Goal: Transaction & Acquisition: Purchase product/service

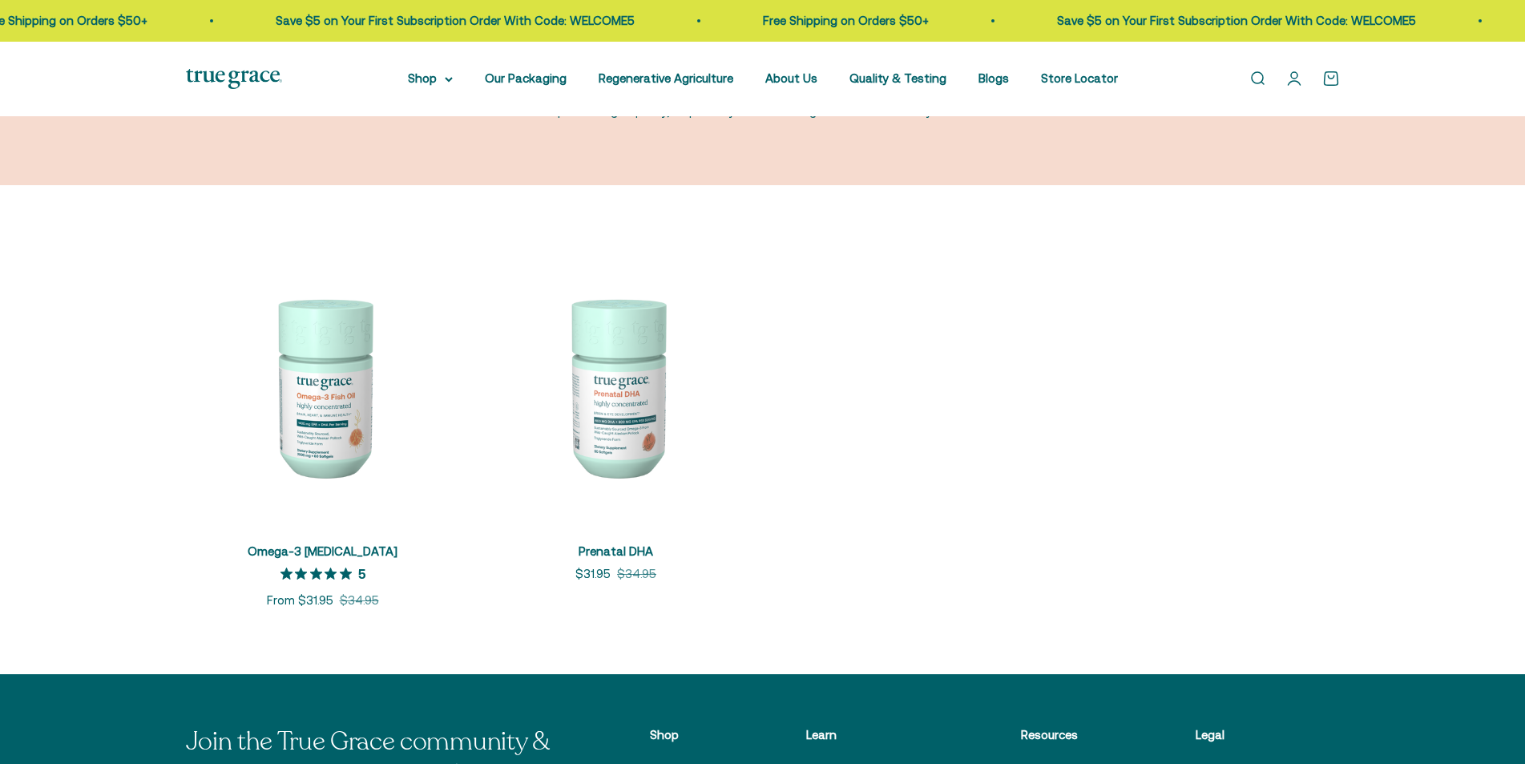
scroll to position [321, 0]
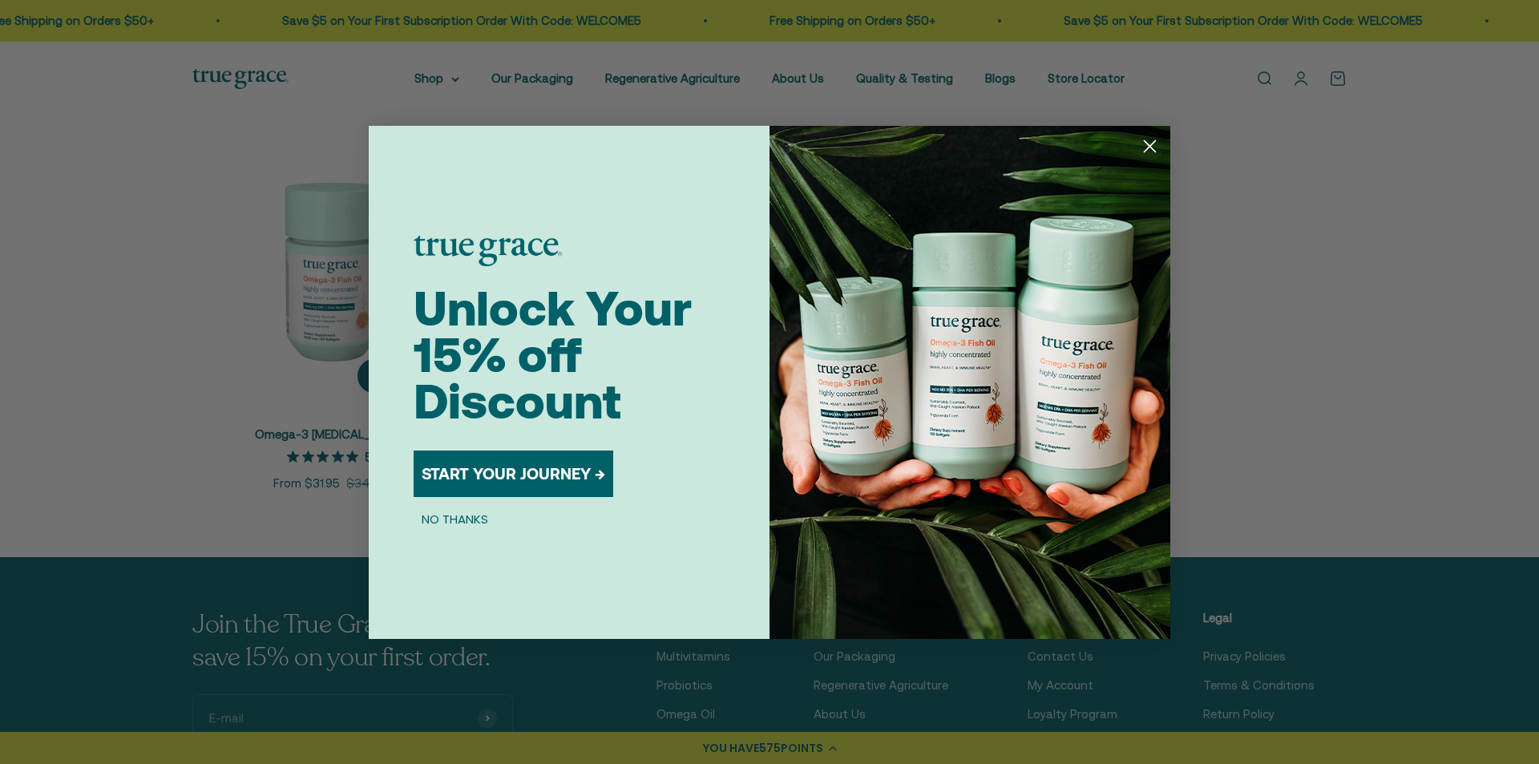
click at [317, 281] on div "Close dialog Unlock Your 15% off Discount START YOUR JOURNEY → NO THANKS Submit" at bounding box center [769, 382] width 1539 height 764
click at [1155, 143] on circle "Close dialog" at bounding box center [1150, 145] width 26 height 26
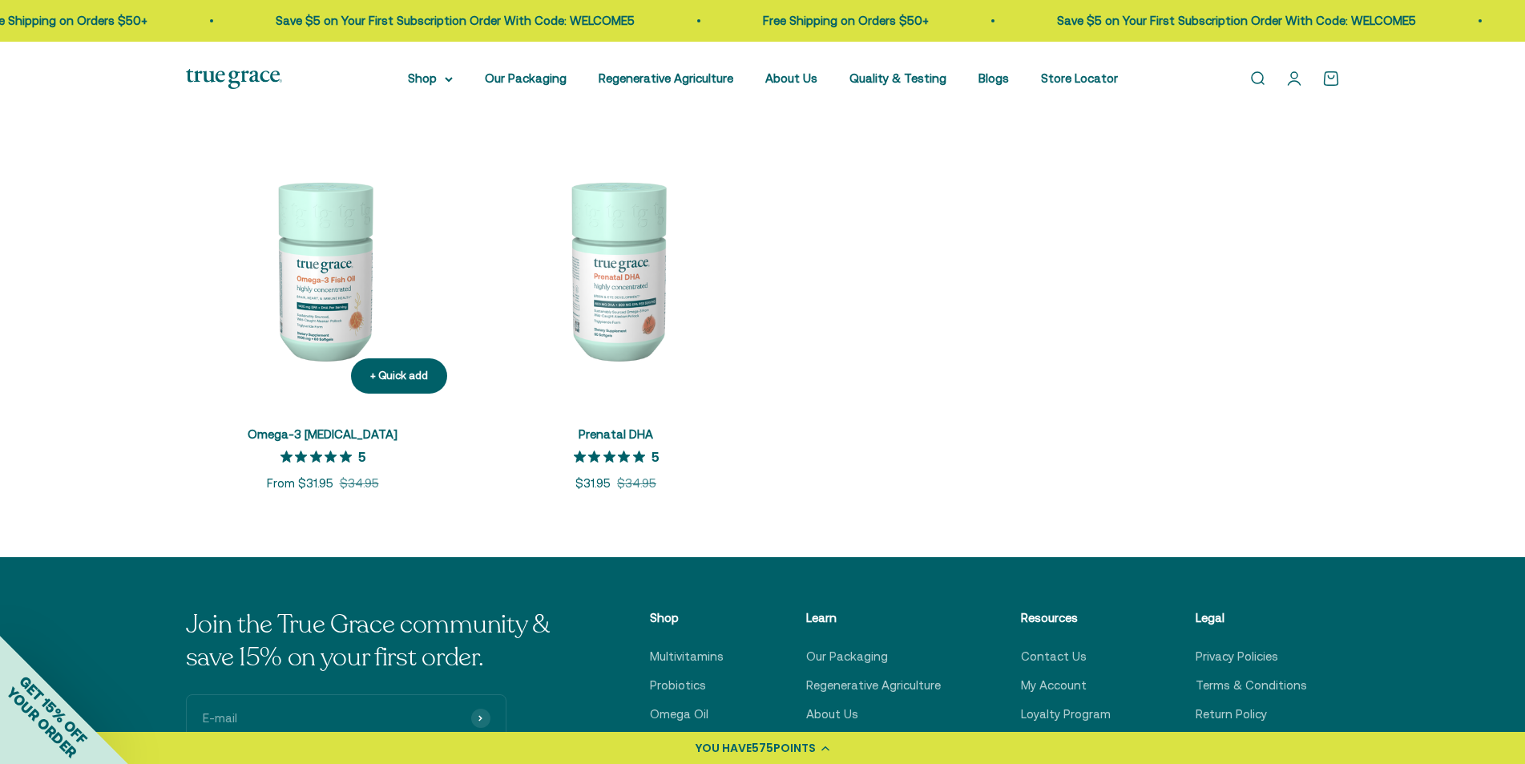
click at [321, 297] on img at bounding box center [323, 269] width 274 height 274
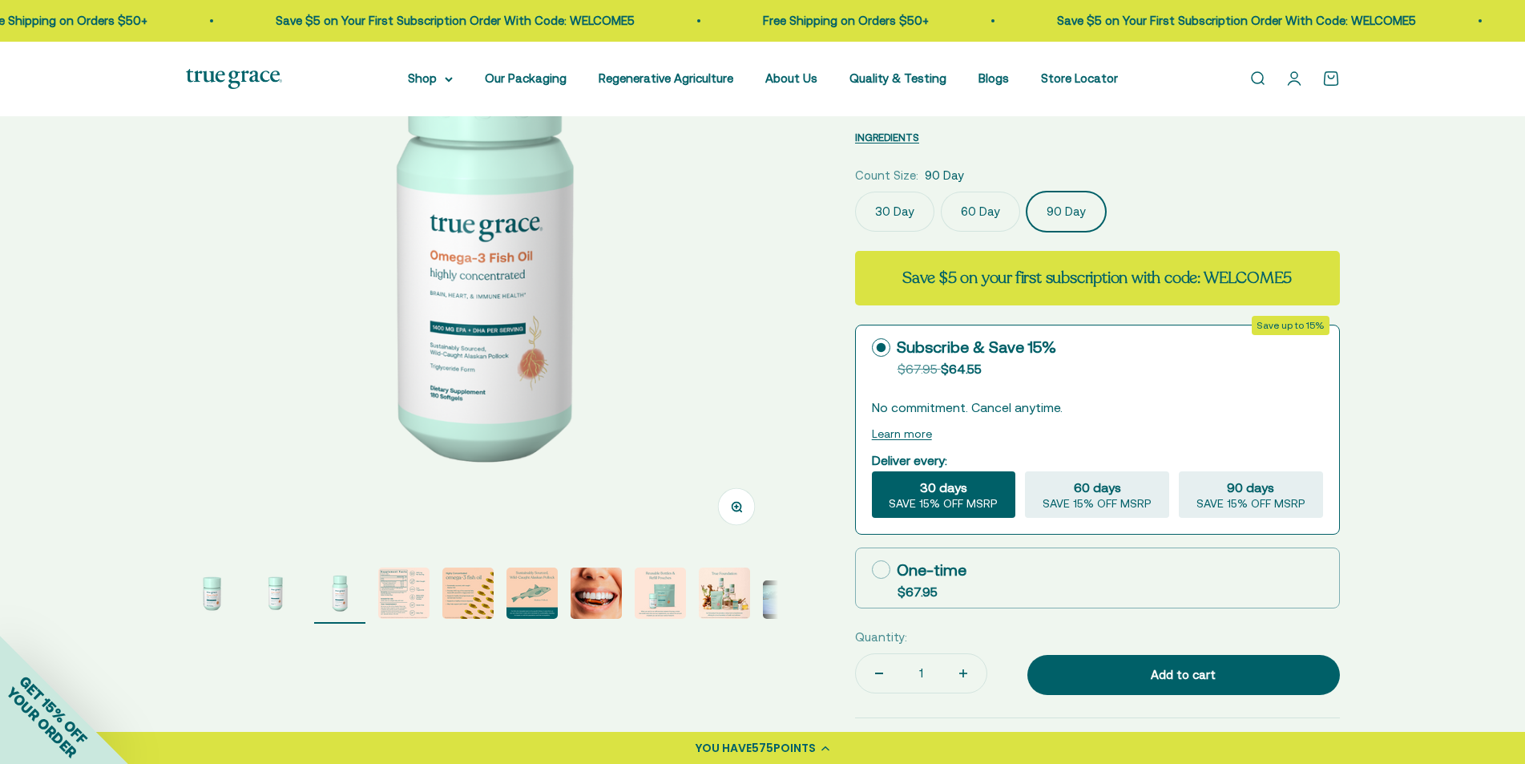
scroll to position [240, 0]
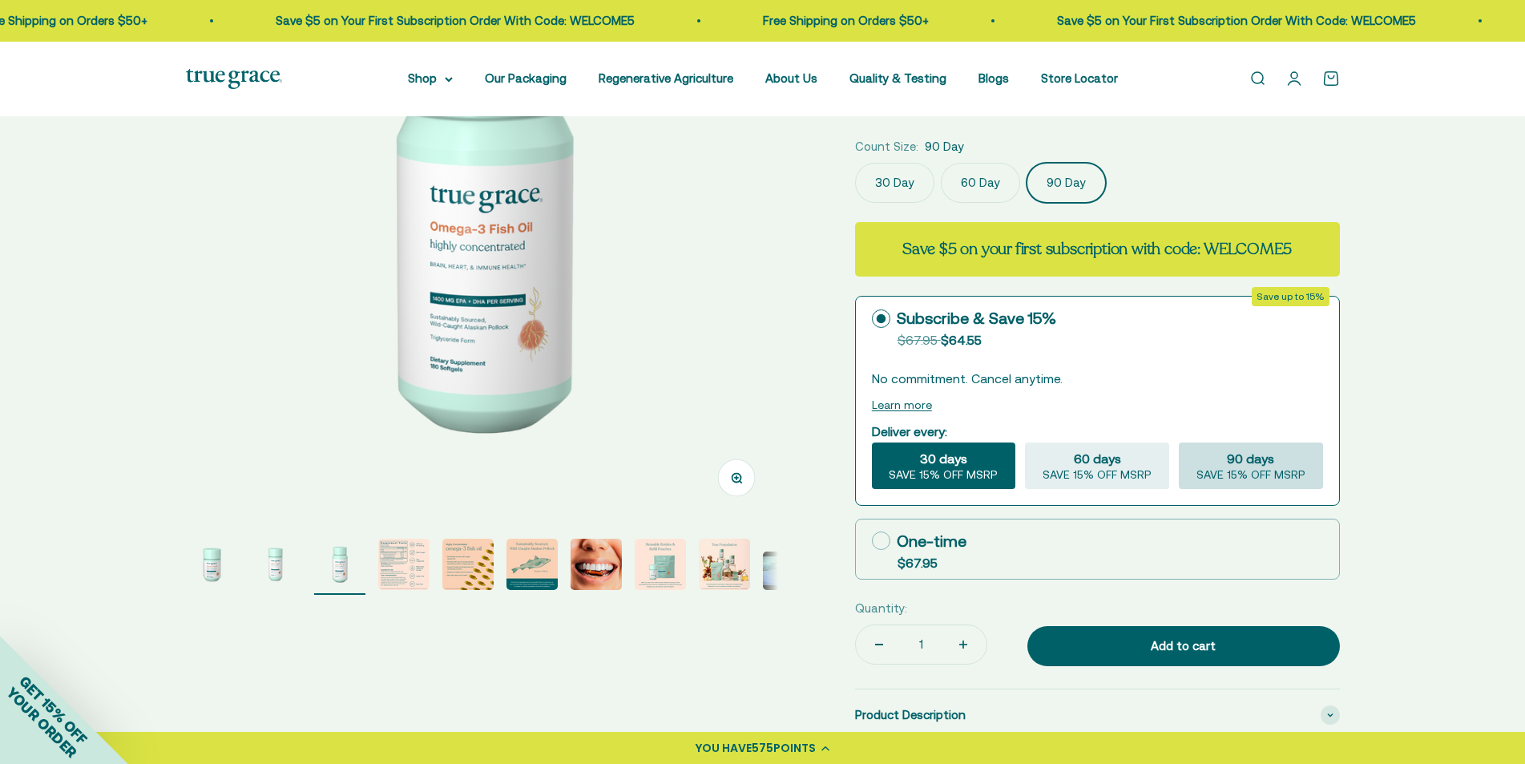
click at [1274, 467] on span "90 days" at bounding box center [1250, 458] width 47 height 19
click at [1179, 442] on input "90 days SAVE 15% OFF MSRP" at bounding box center [1178, 442] width 1 height 1
radio input "true"
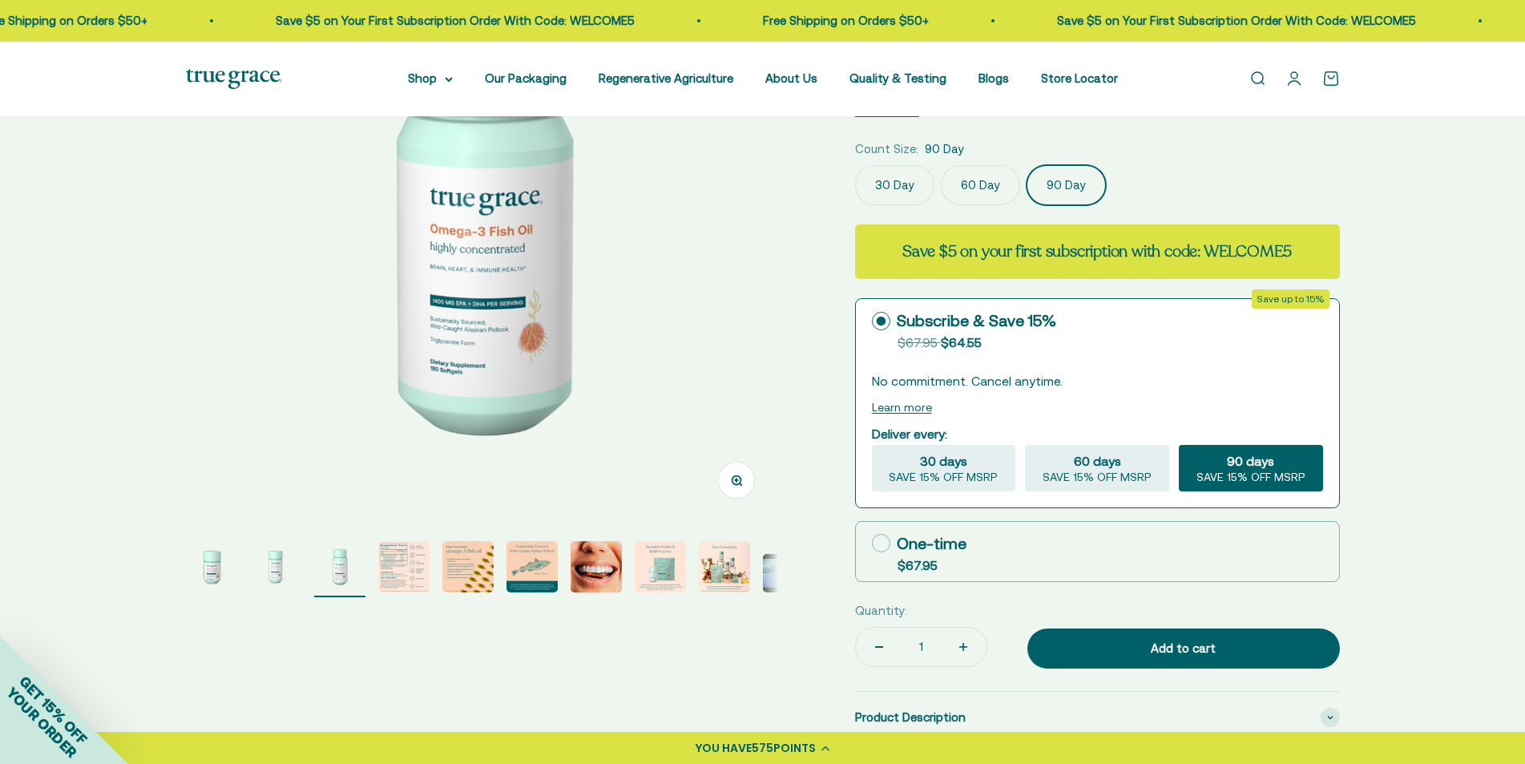
scroll to position [321, 0]
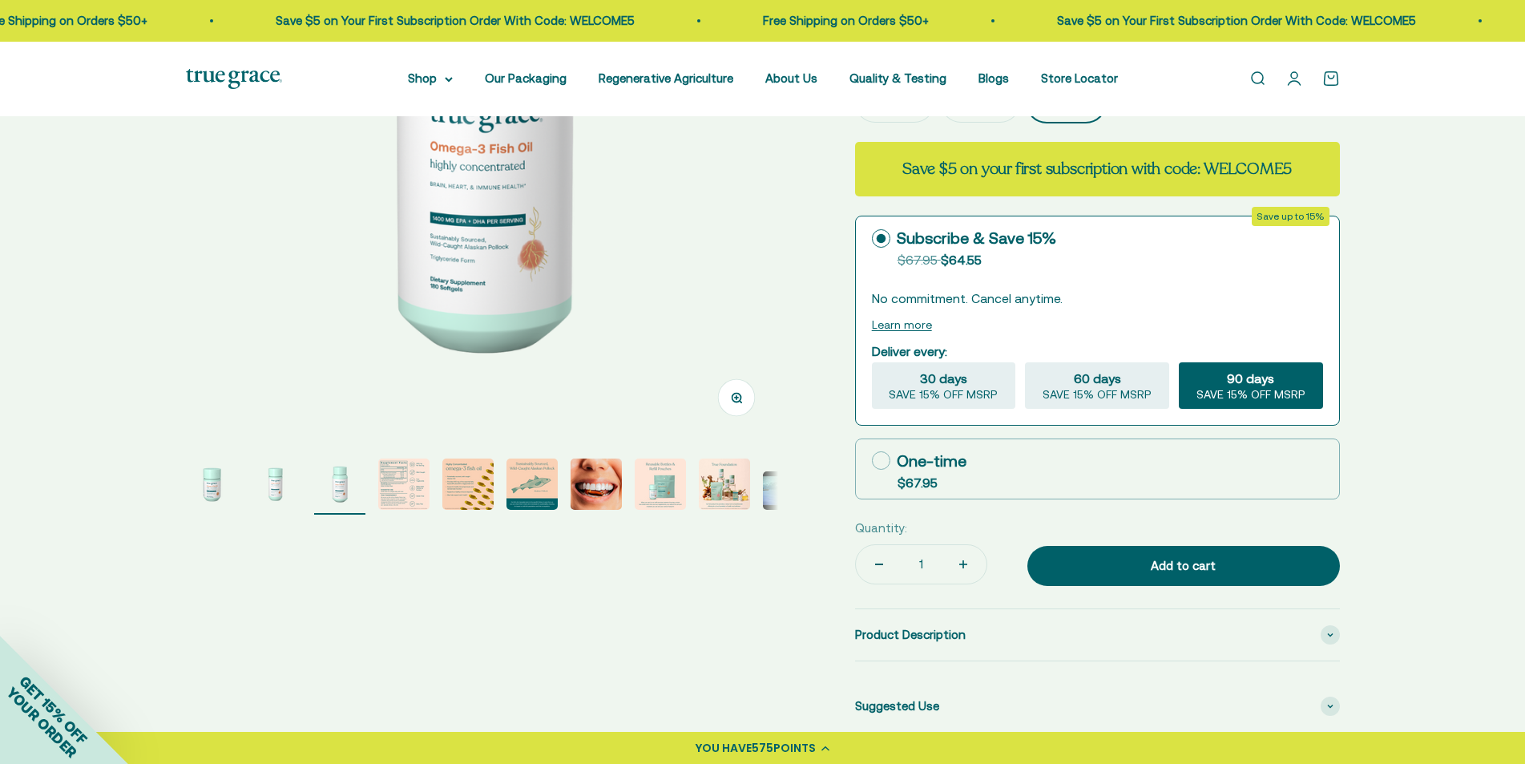
click at [408, 485] on img "Go to item 4" at bounding box center [403, 484] width 51 height 51
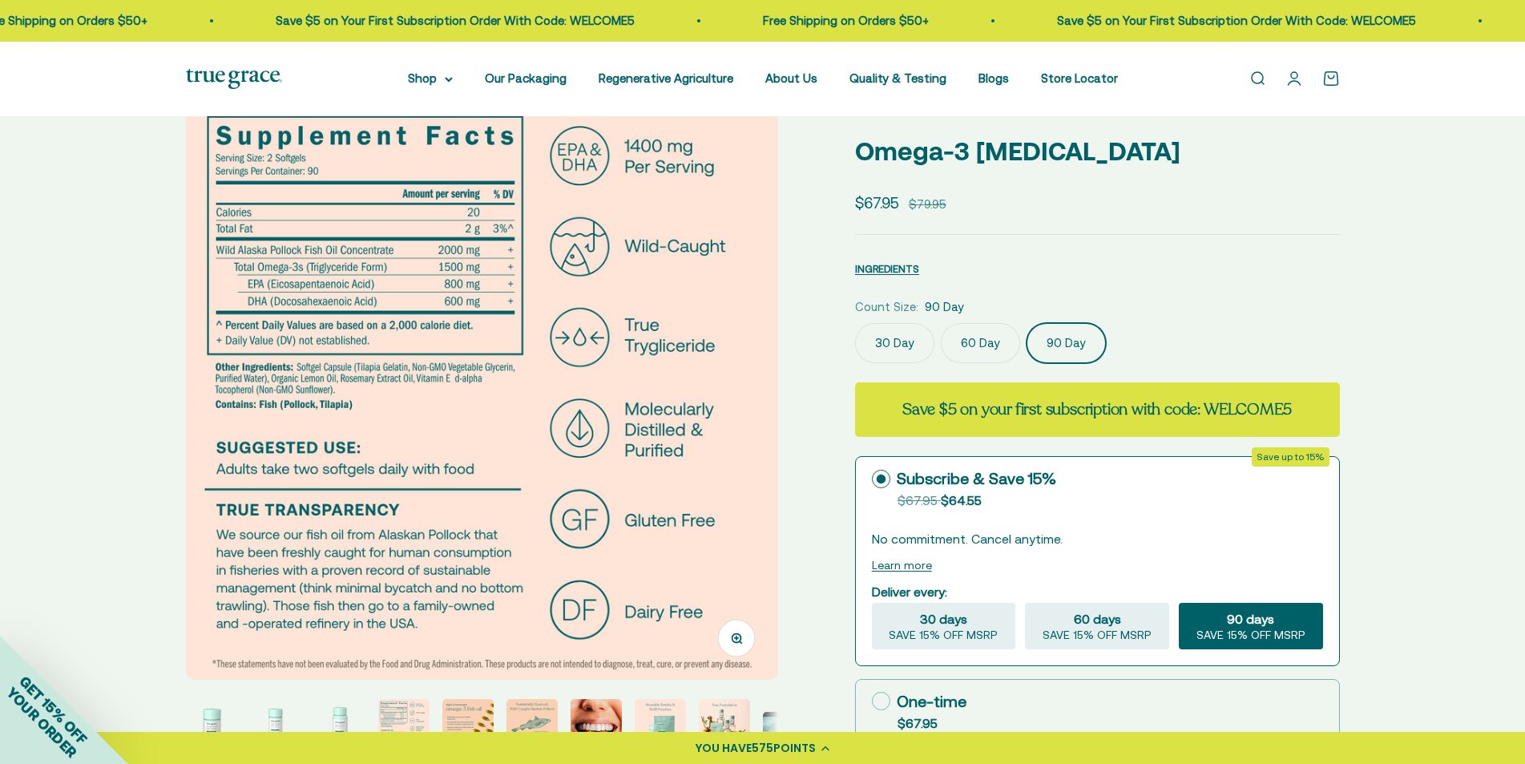
scroll to position [0, 0]
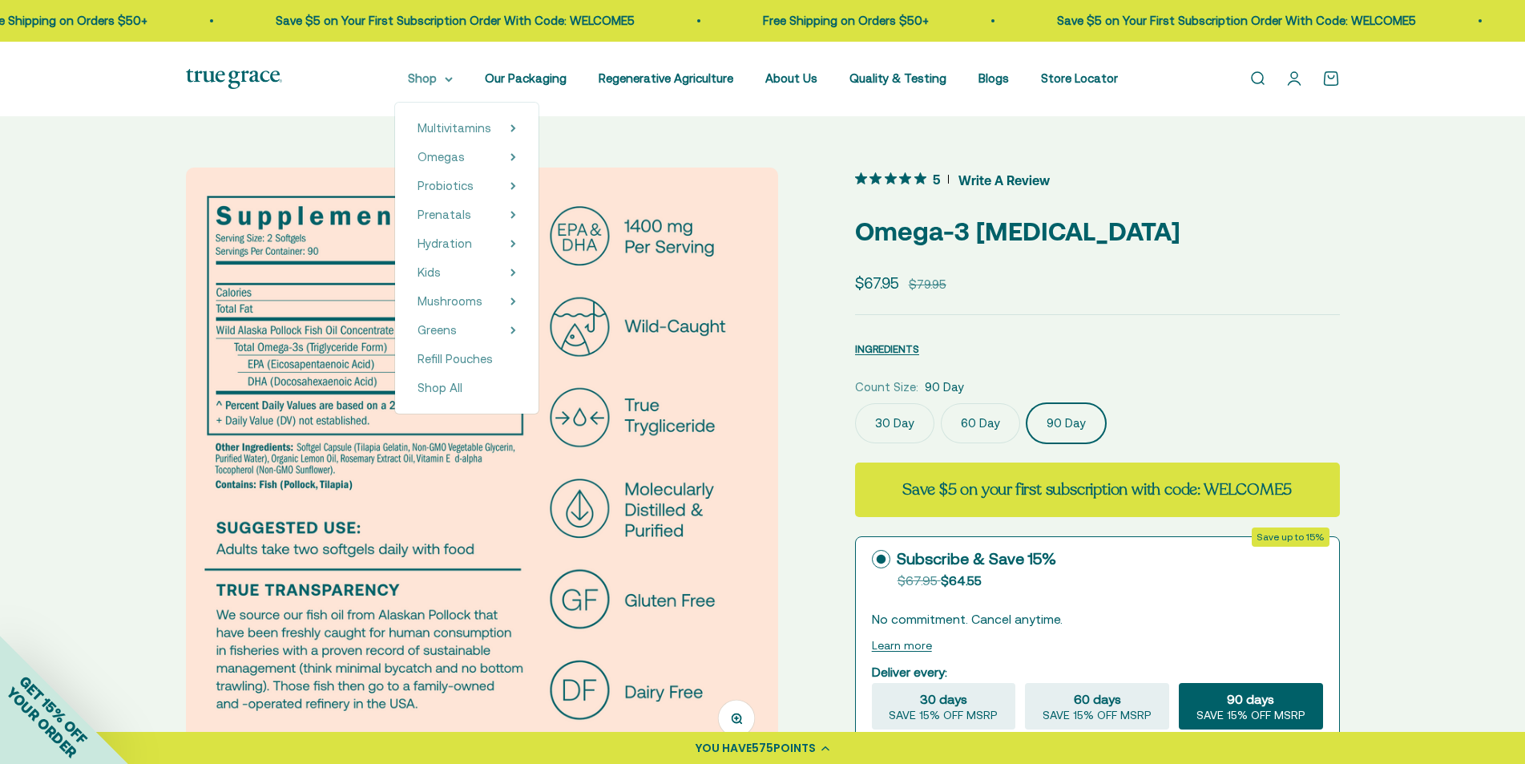
click at [445, 78] on summary "Shop" at bounding box center [430, 78] width 45 height 19
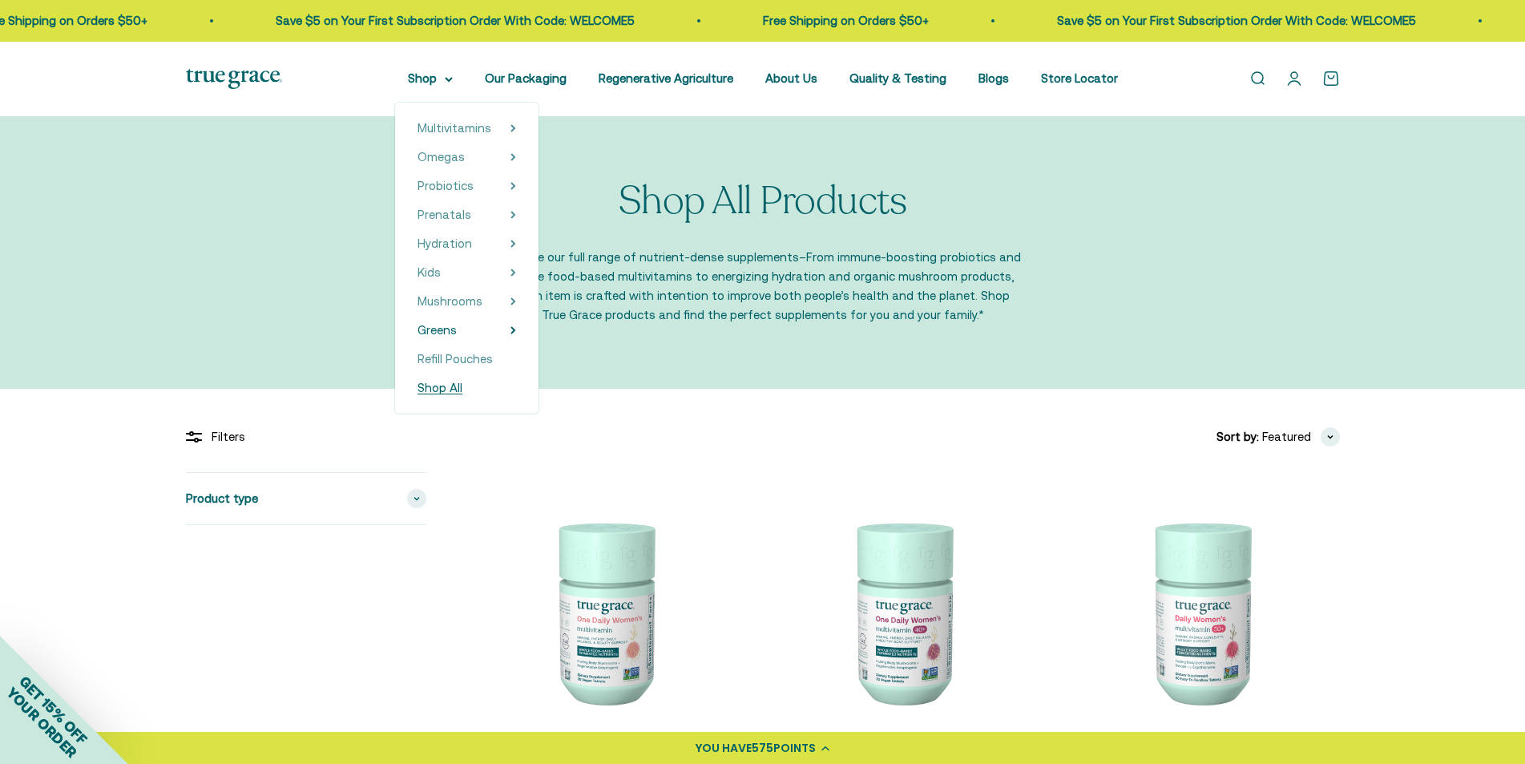
click at [463, 388] on span "Shop All" at bounding box center [440, 388] width 45 height 14
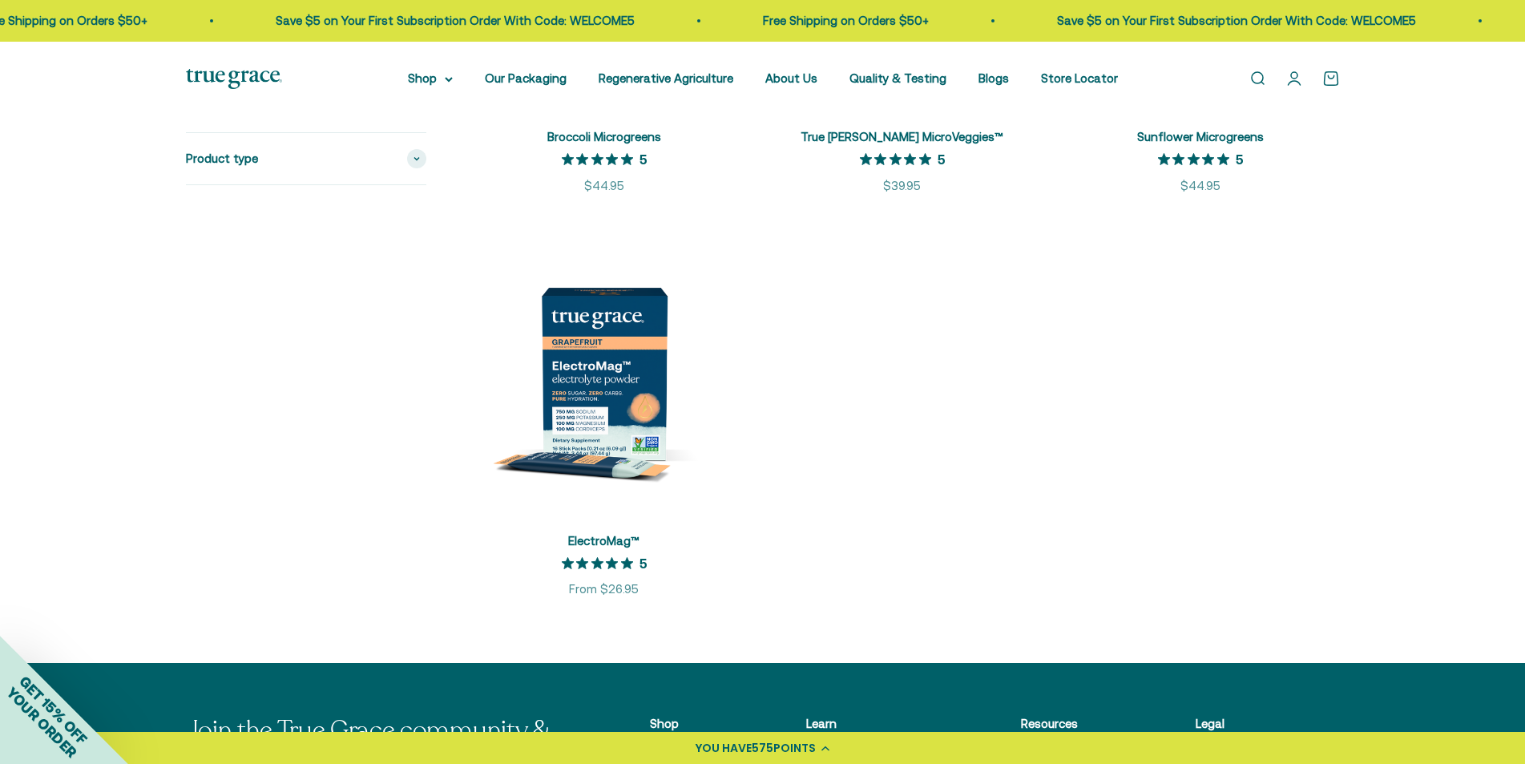
scroll to position [3126, 0]
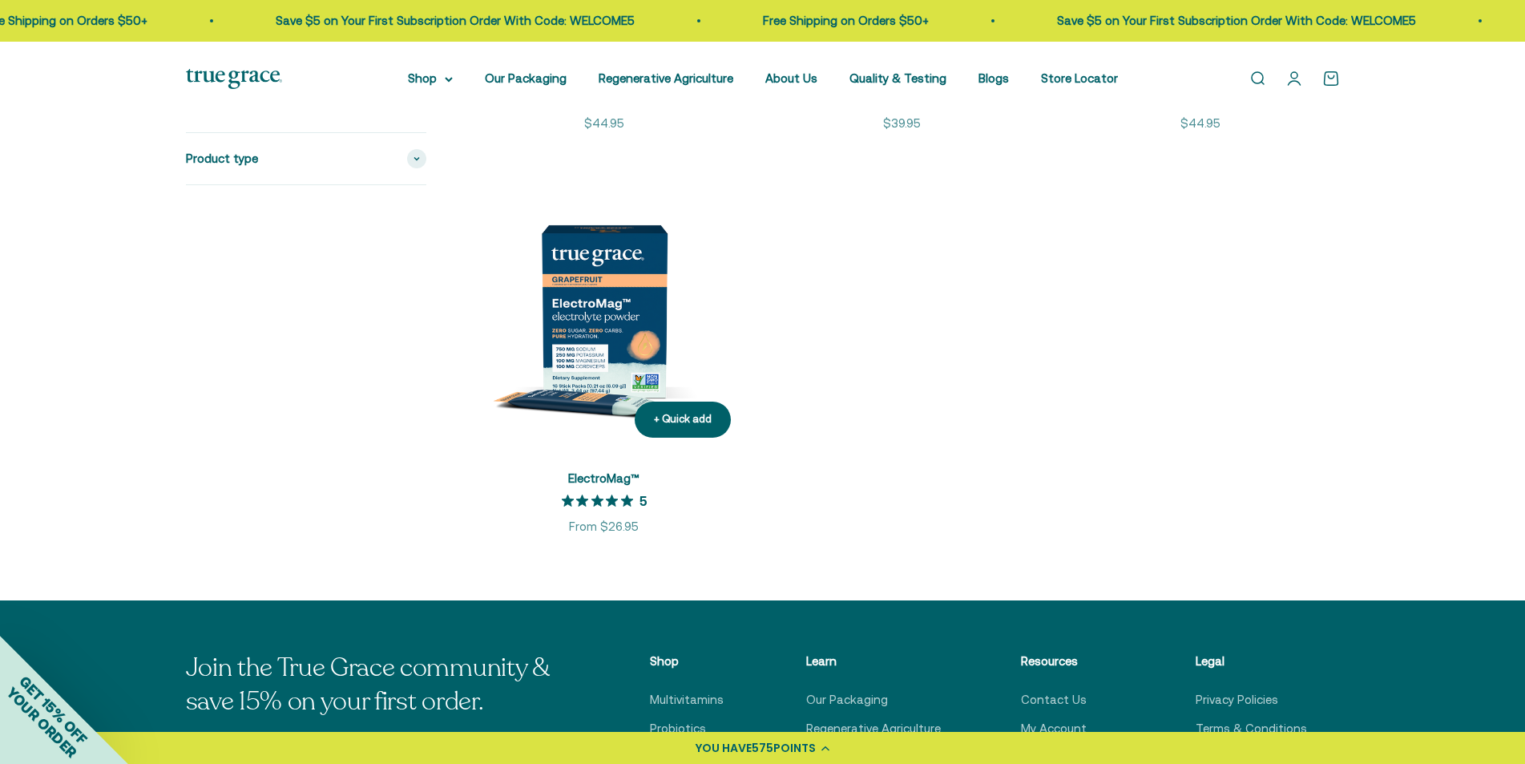
click at [606, 307] on img at bounding box center [604, 311] width 279 height 279
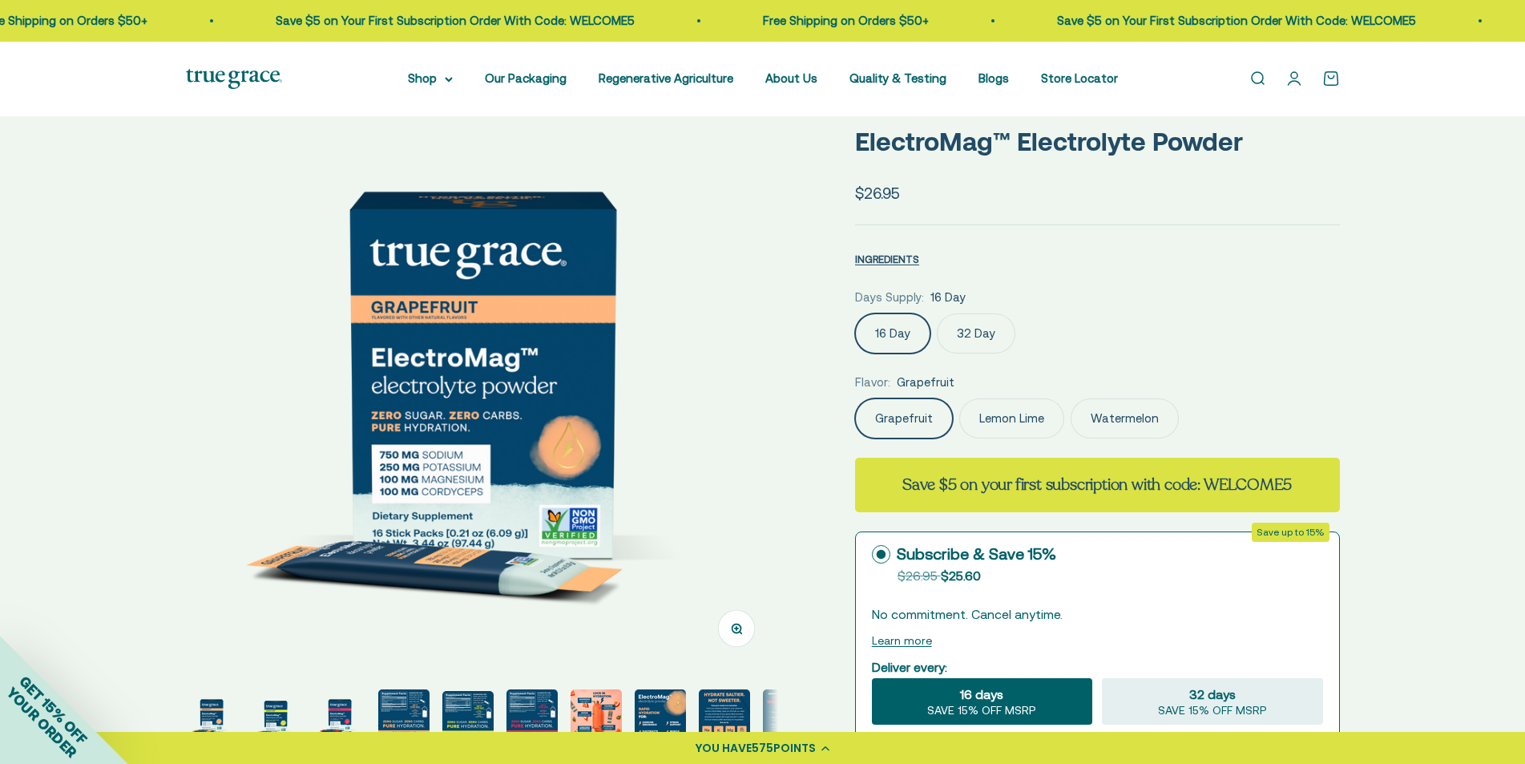
scroll to position [160, 0]
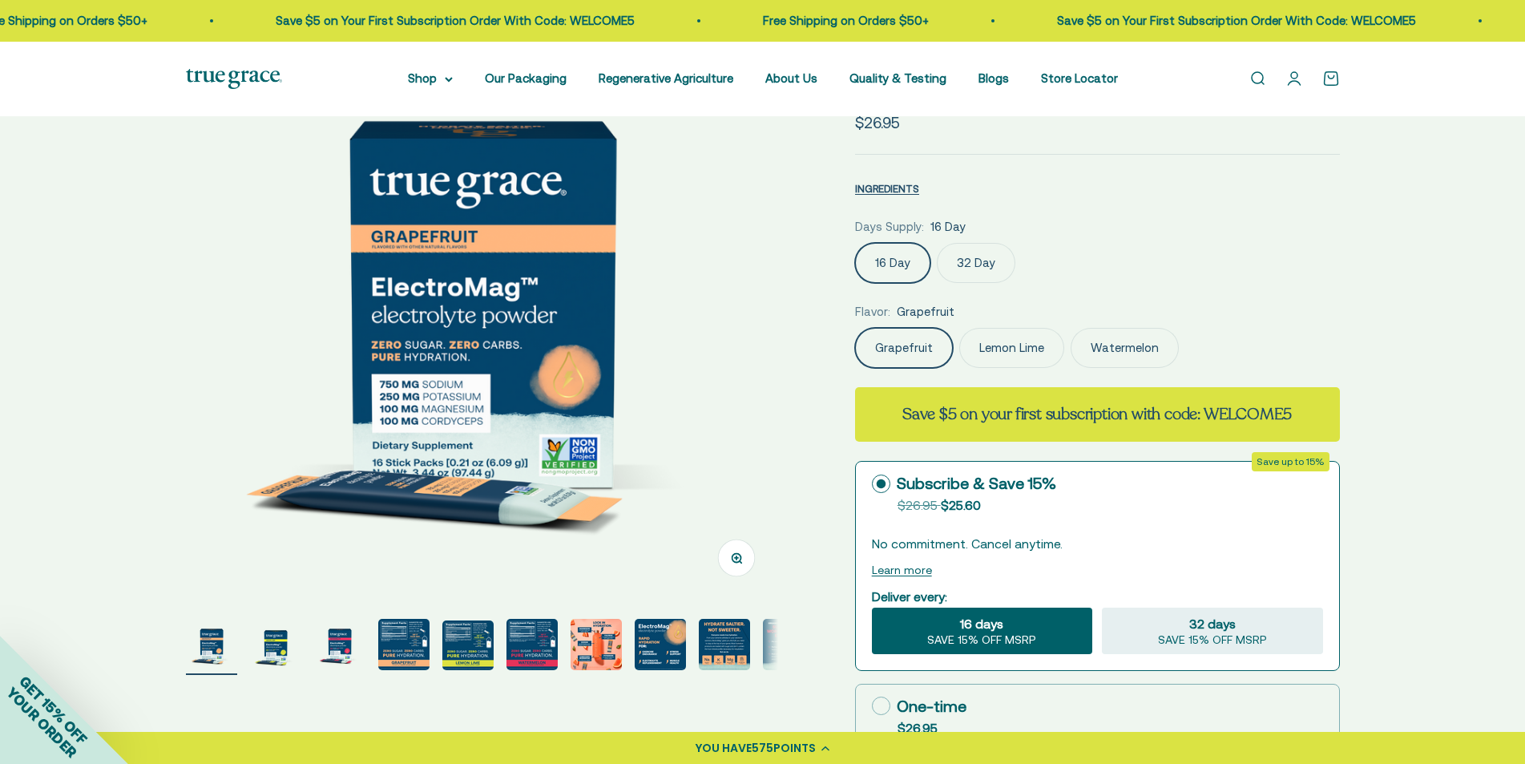
click at [980, 261] on label "32 Day" at bounding box center [976, 263] width 79 height 40
click at [855, 243] on input "32 Day" at bounding box center [855, 242] width 1 height 1
click at [610, 653] on img "Go to item 7" at bounding box center [596, 644] width 51 height 51
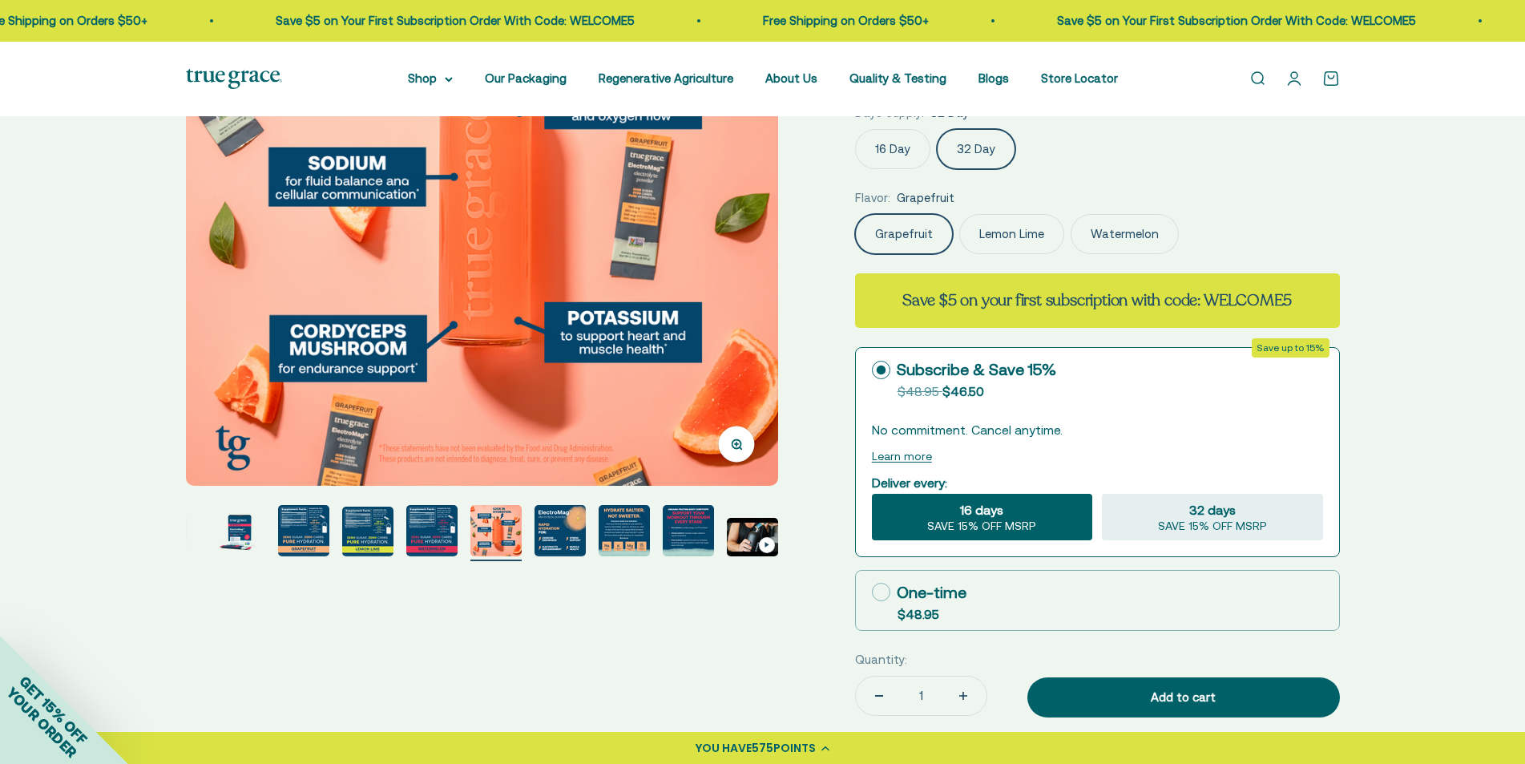
scroll to position [321, 0]
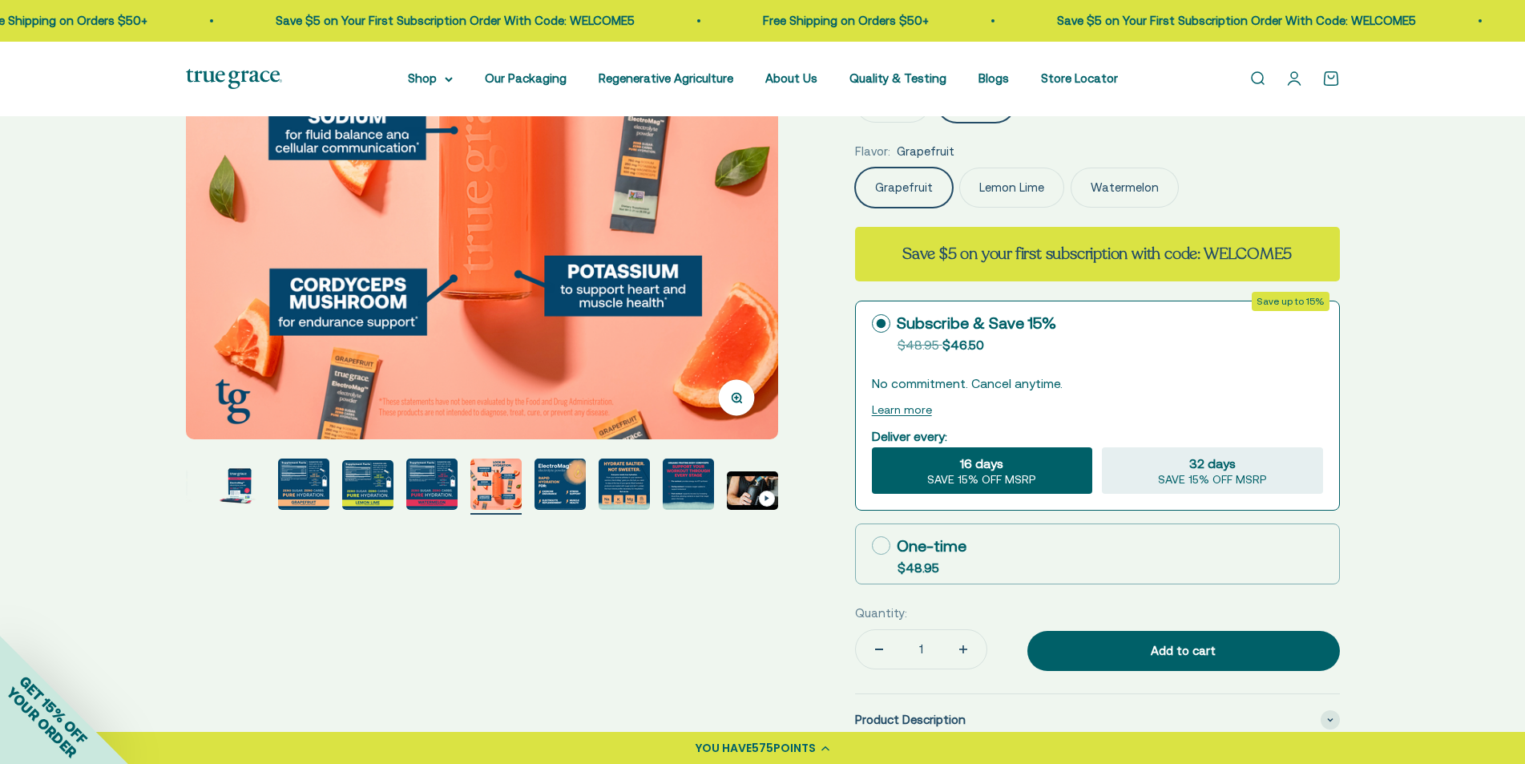
click at [622, 470] on img "Go to item 9" at bounding box center [624, 484] width 51 height 51
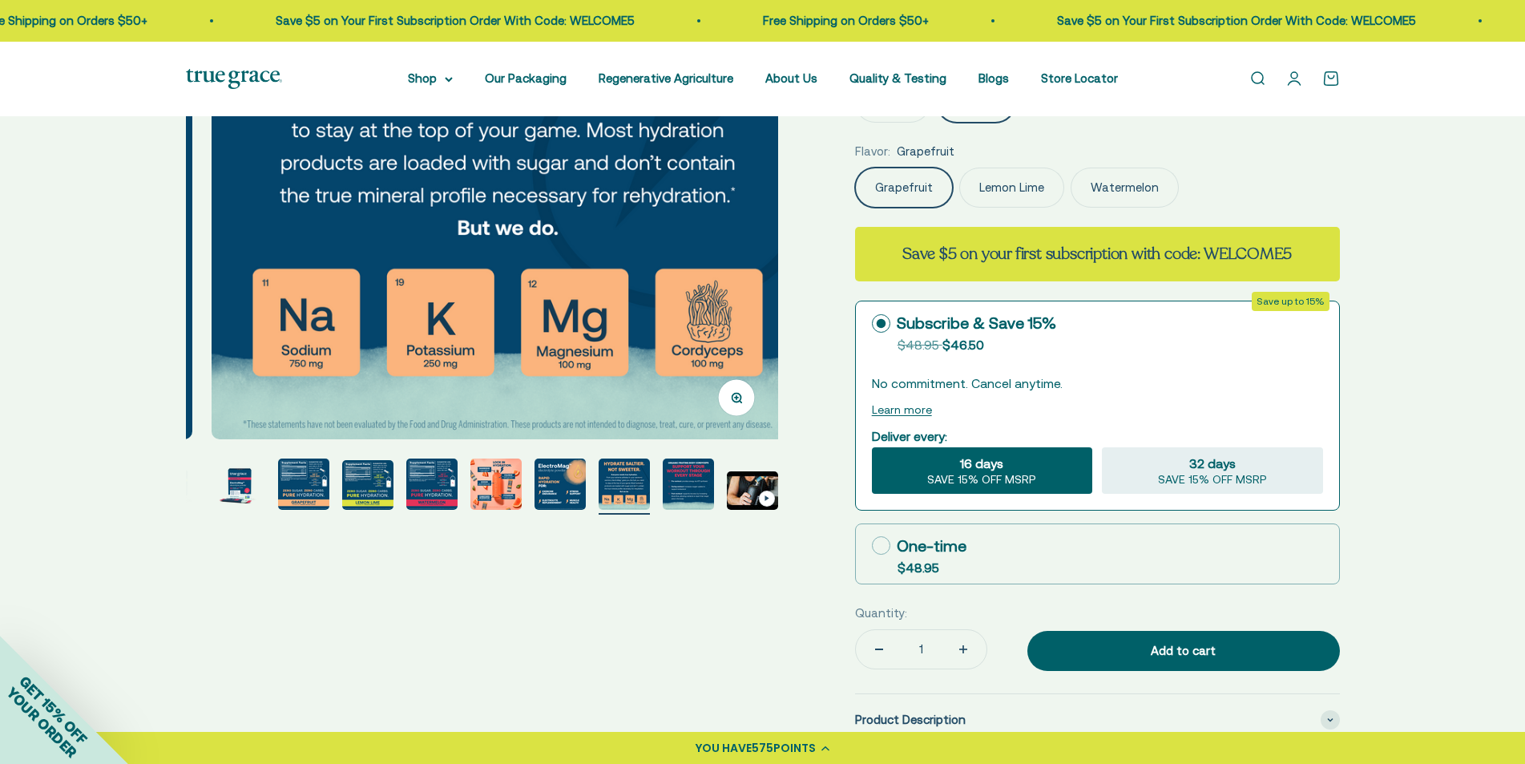
scroll to position [0, 4894]
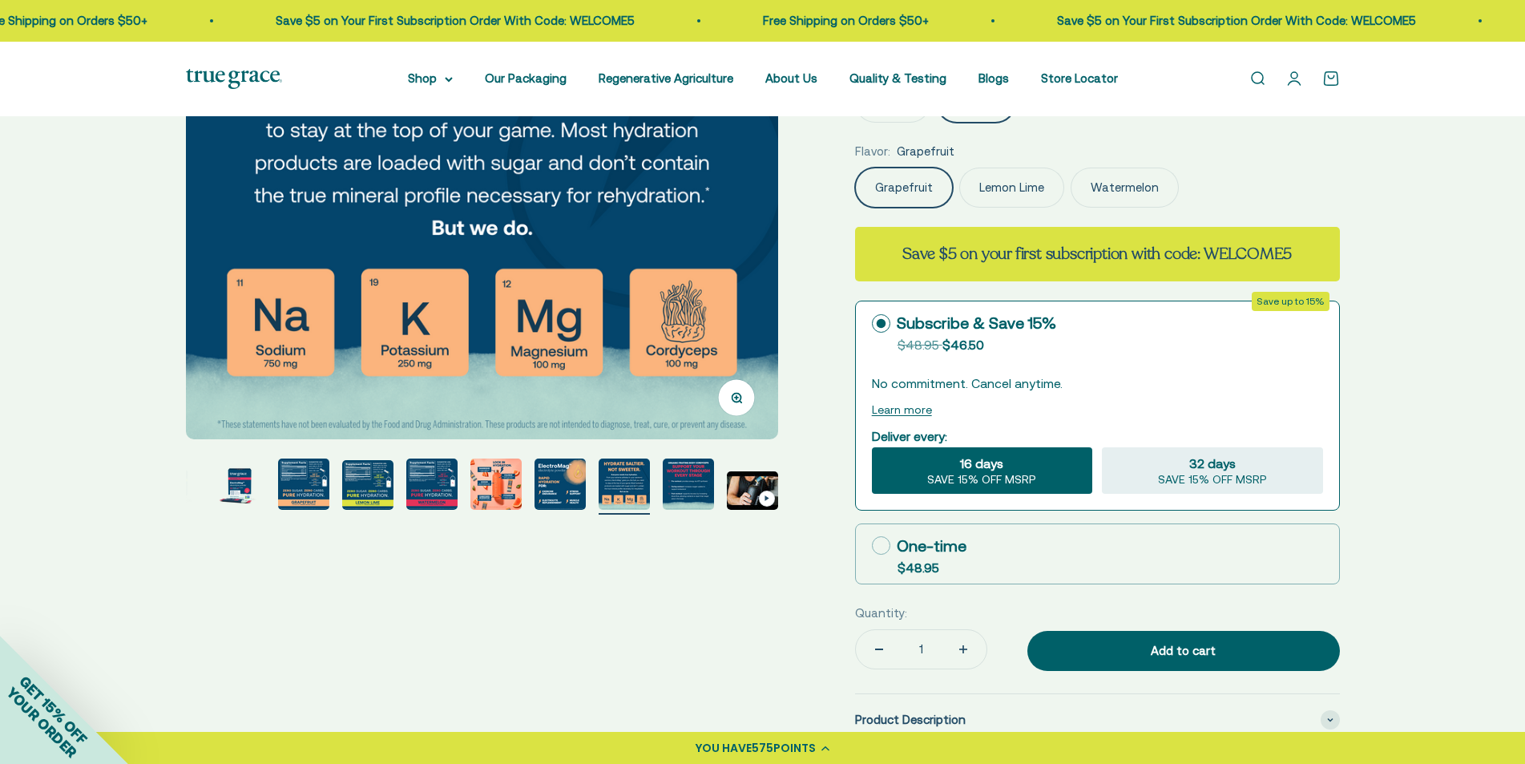
click at [682, 475] on img "Go to item 10" at bounding box center [688, 484] width 51 height 51
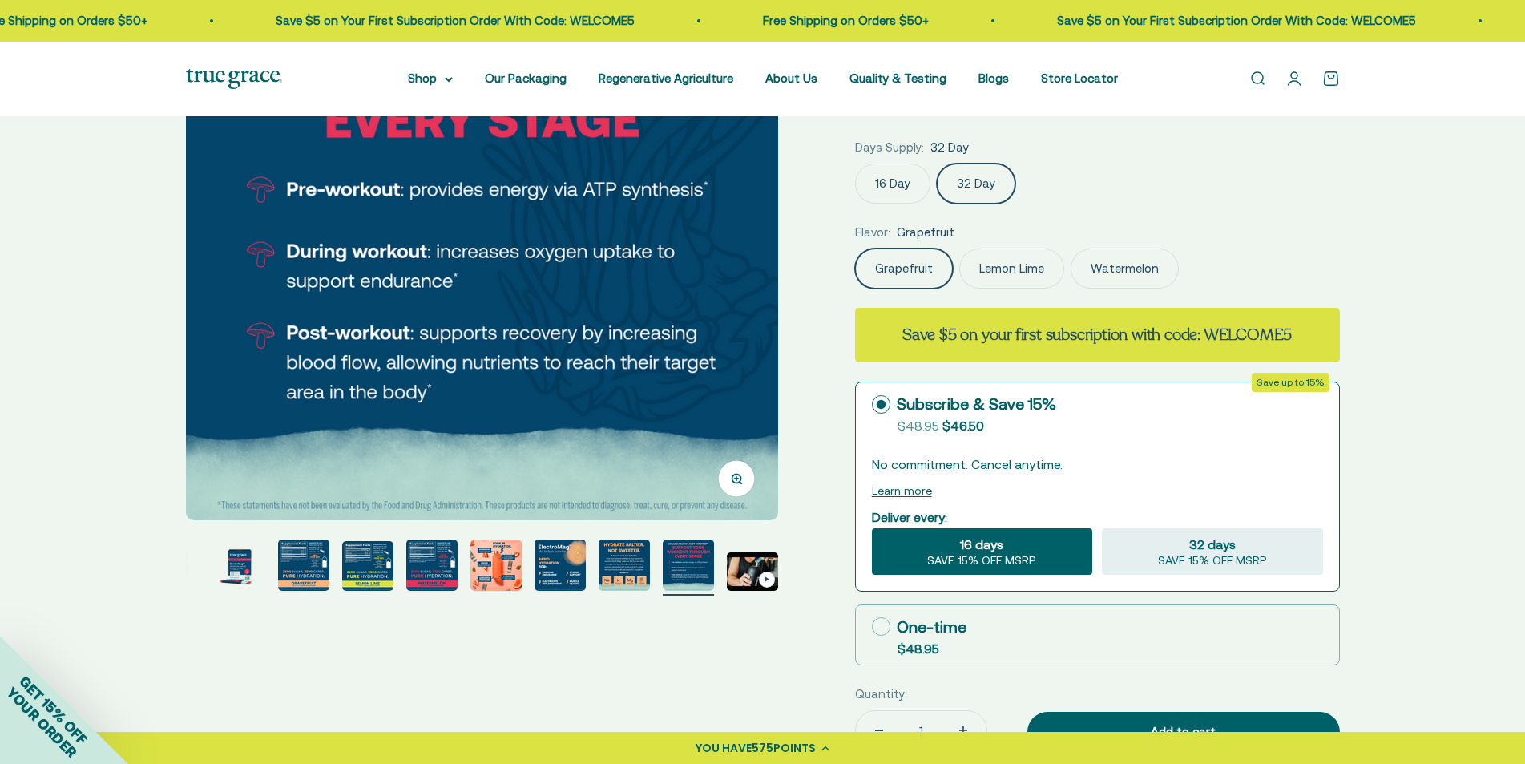
scroll to position [240, 0]
click at [703, 574] on img "Go to item 10" at bounding box center [688, 564] width 51 height 51
click at [408, 560] on img "Go to item 6" at bounding box center [431, 564] width 51 height 51
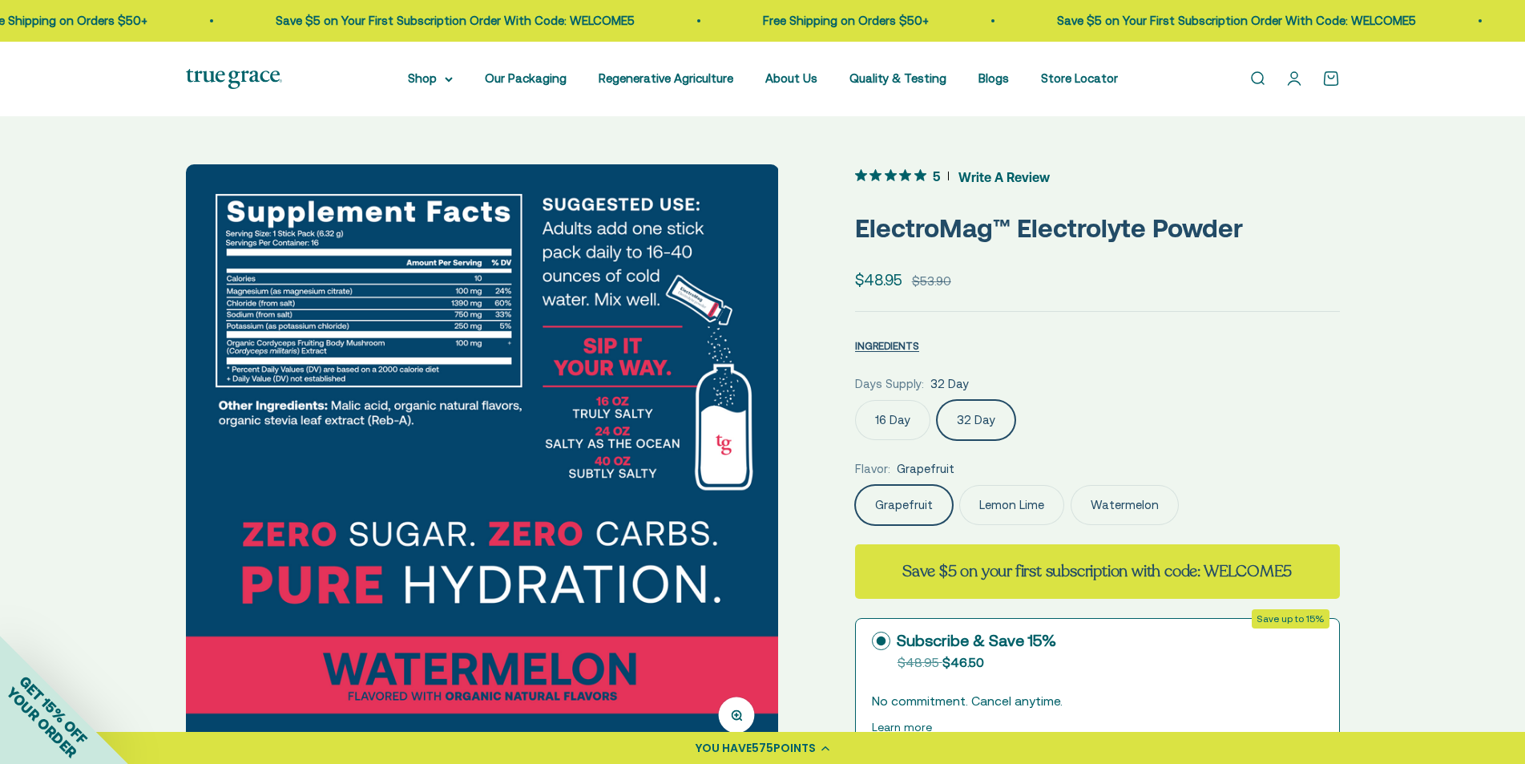
scroll to position [0, 0]
